Goal: Task Accomplishment & Management: Manage account settings

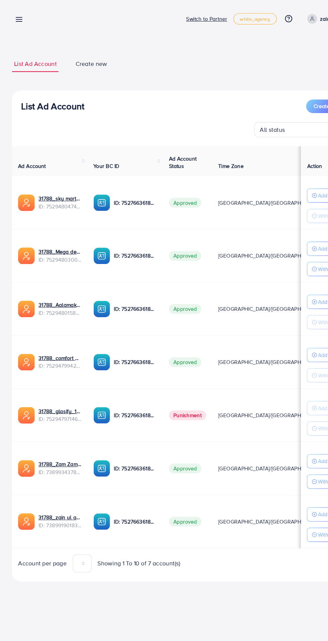
click at [17, 21] on icon at bounding box center [16, 17] width 7 height 7
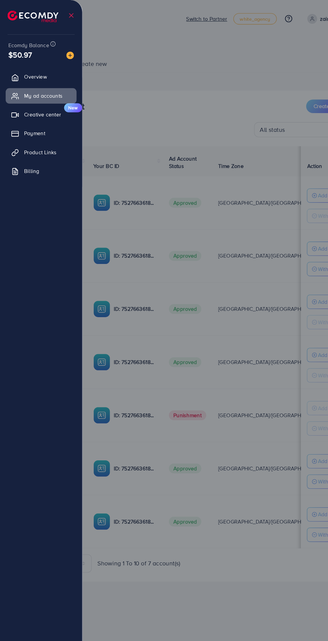
click at [51, 123] on link "Payment" at bounding box center [36, 118] width 63 height 13
